Goal: Navigation & Orientation: Find specific page/section

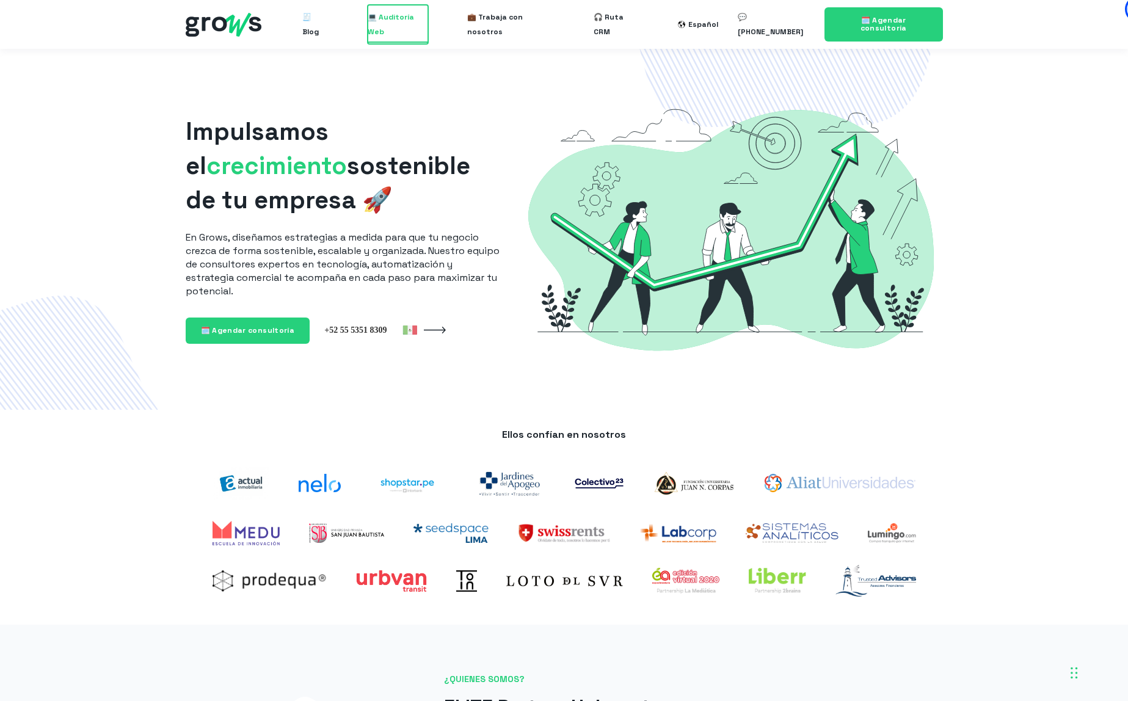
click at [384, 31] on span "💻 Auditoría Web" at bounding box center [398, 24] width 60 height 39
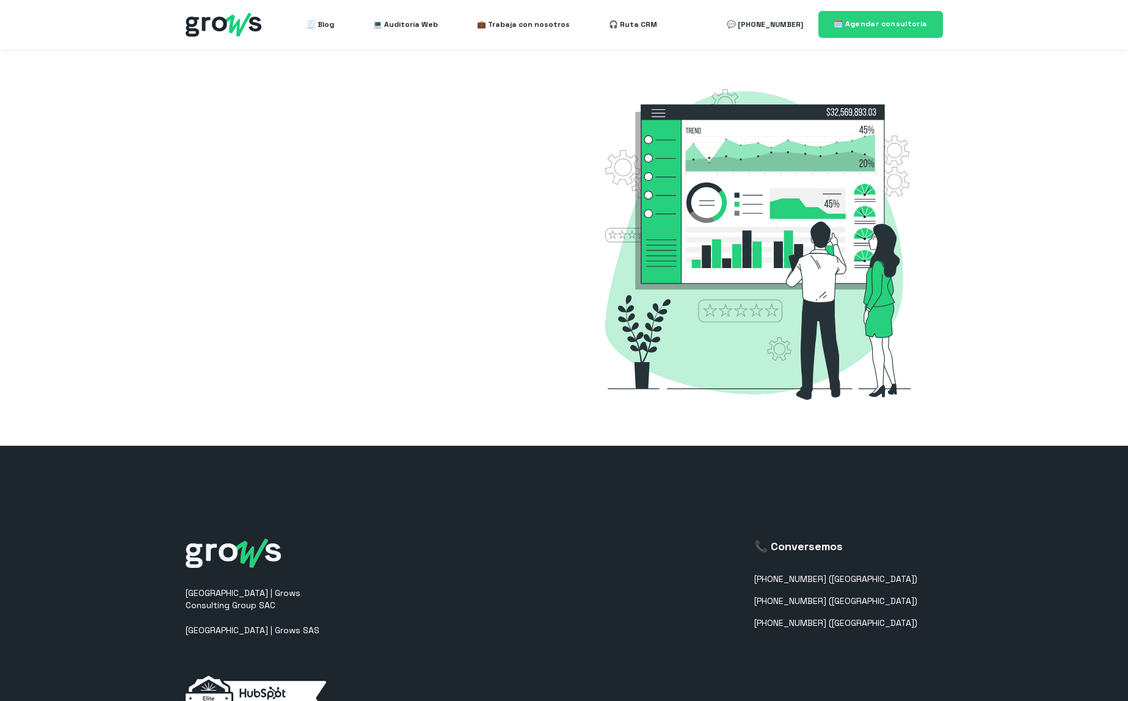
select select "MX"
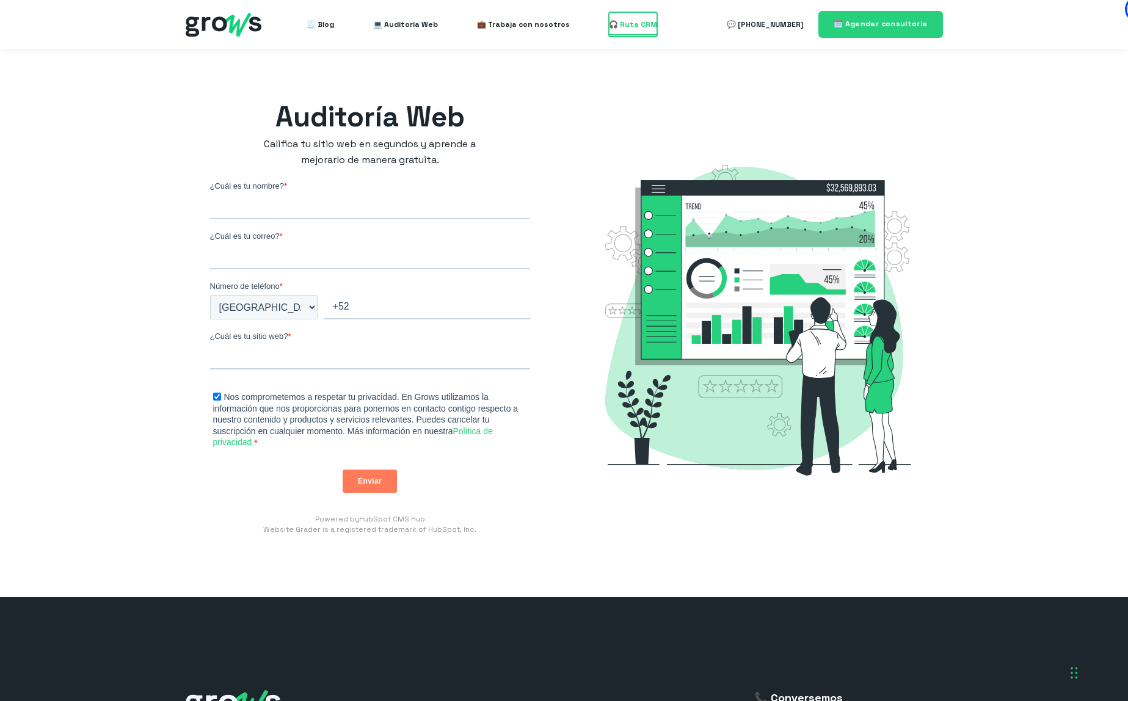
click at [625, 25] on span "🎧 Ruta CRM" at bounding box center [633, 24] width 48 height 24
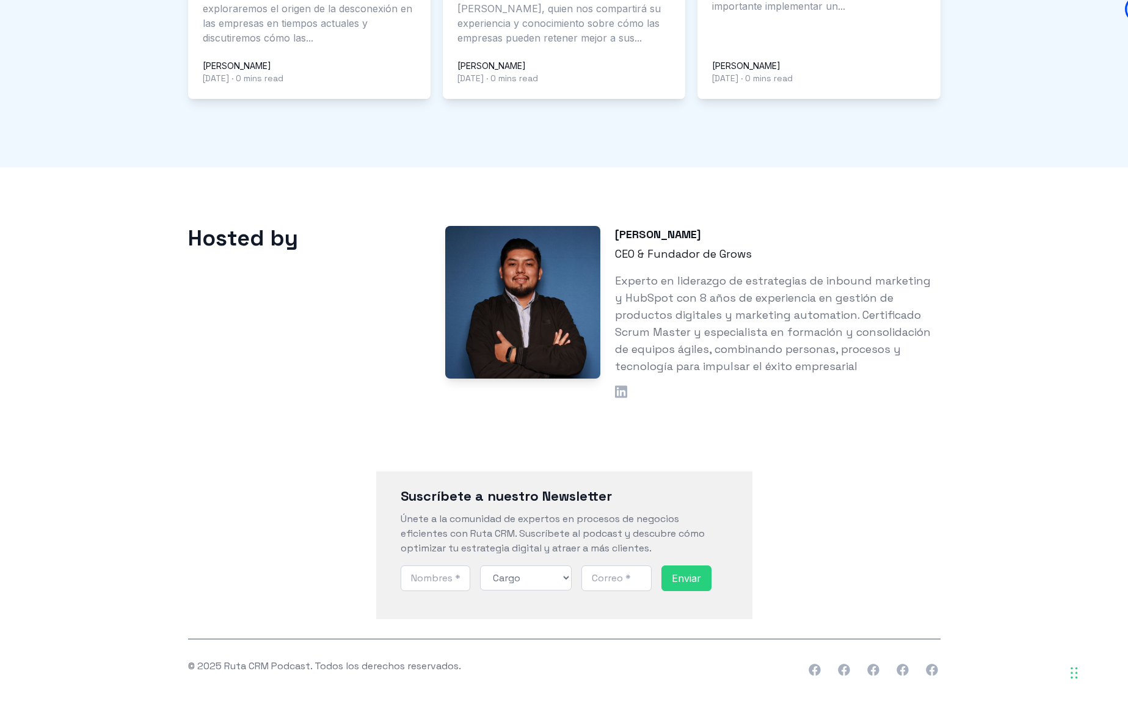
scroll to position [1131, 0]
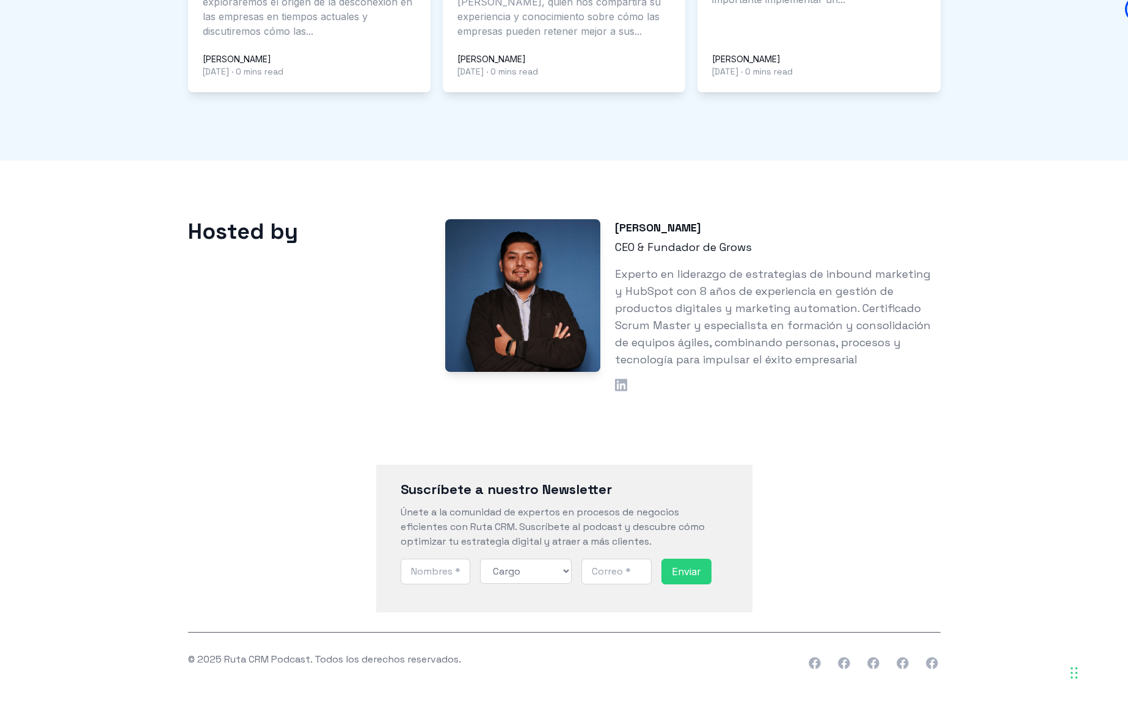
click at [629, 378] on ul "LinkedIn" at bounding box center [777, 384] width 325 height 12
click at [625, 378] on icon at bounding box center [621, 385] width 12 height 14
